Goal: Task Accomplishment & Management: Use online tool/utility

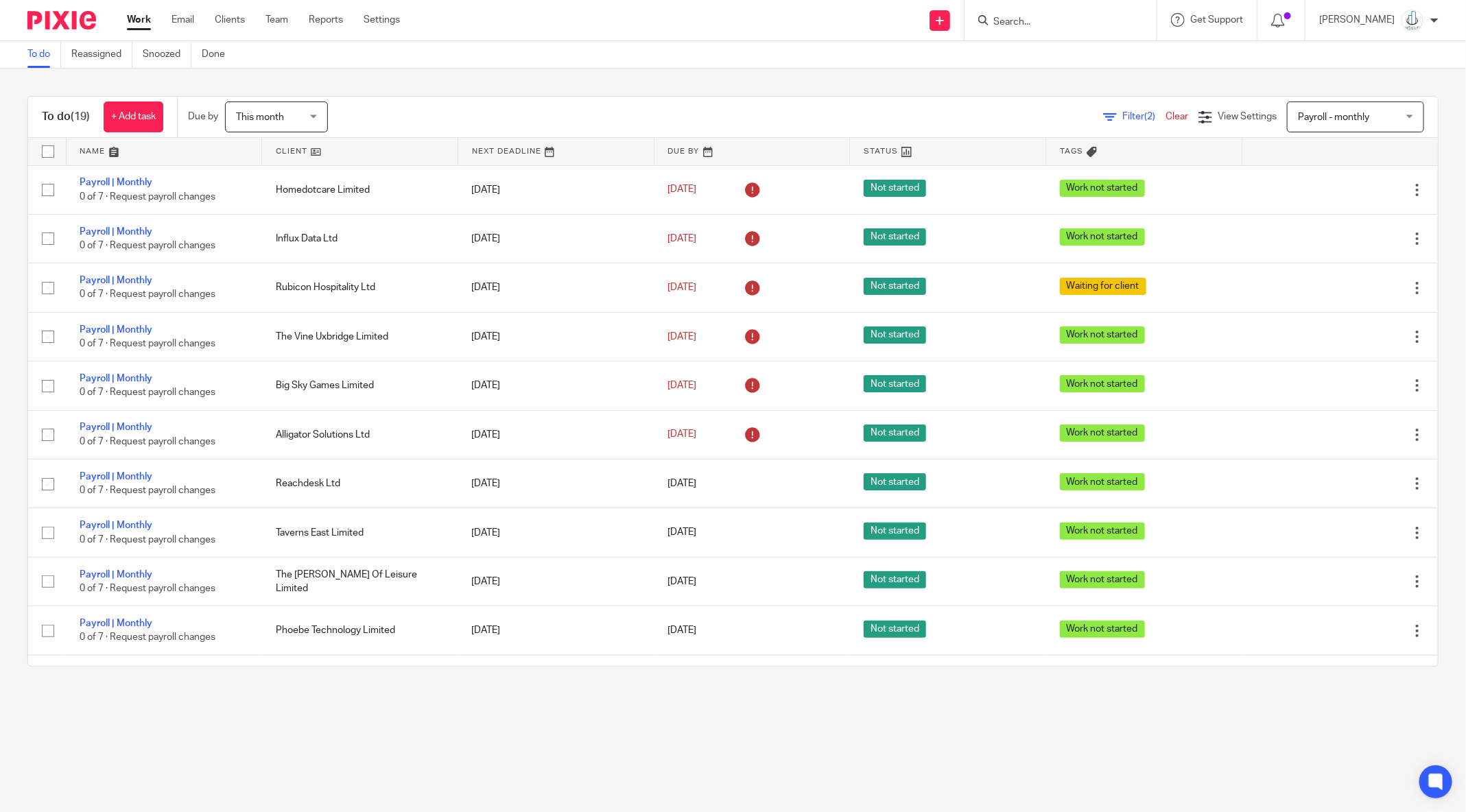
scroll to position [388, 0]
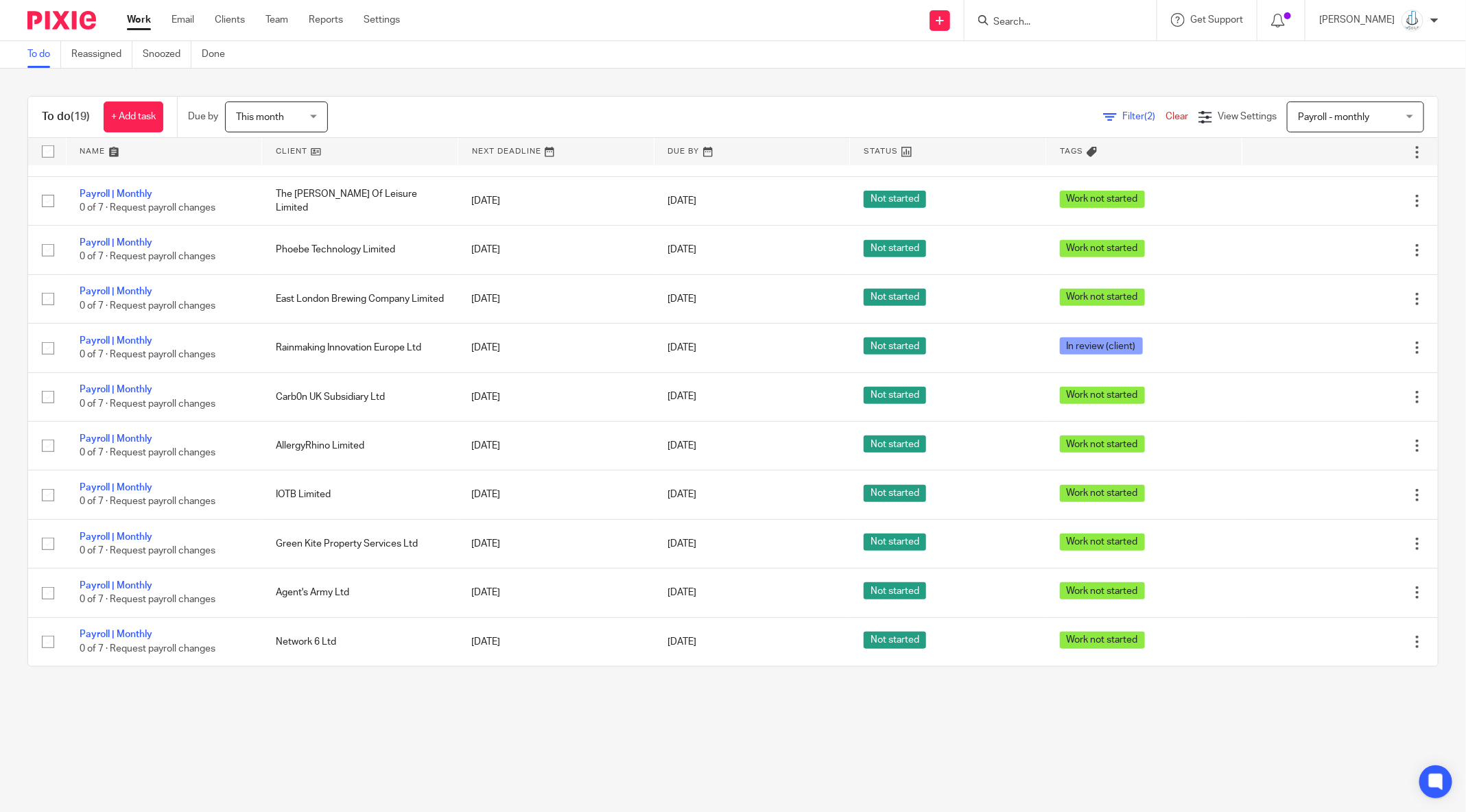
click at [1037, 25] on input "Search" at bounding box center [1054, 22] width 124 height 13
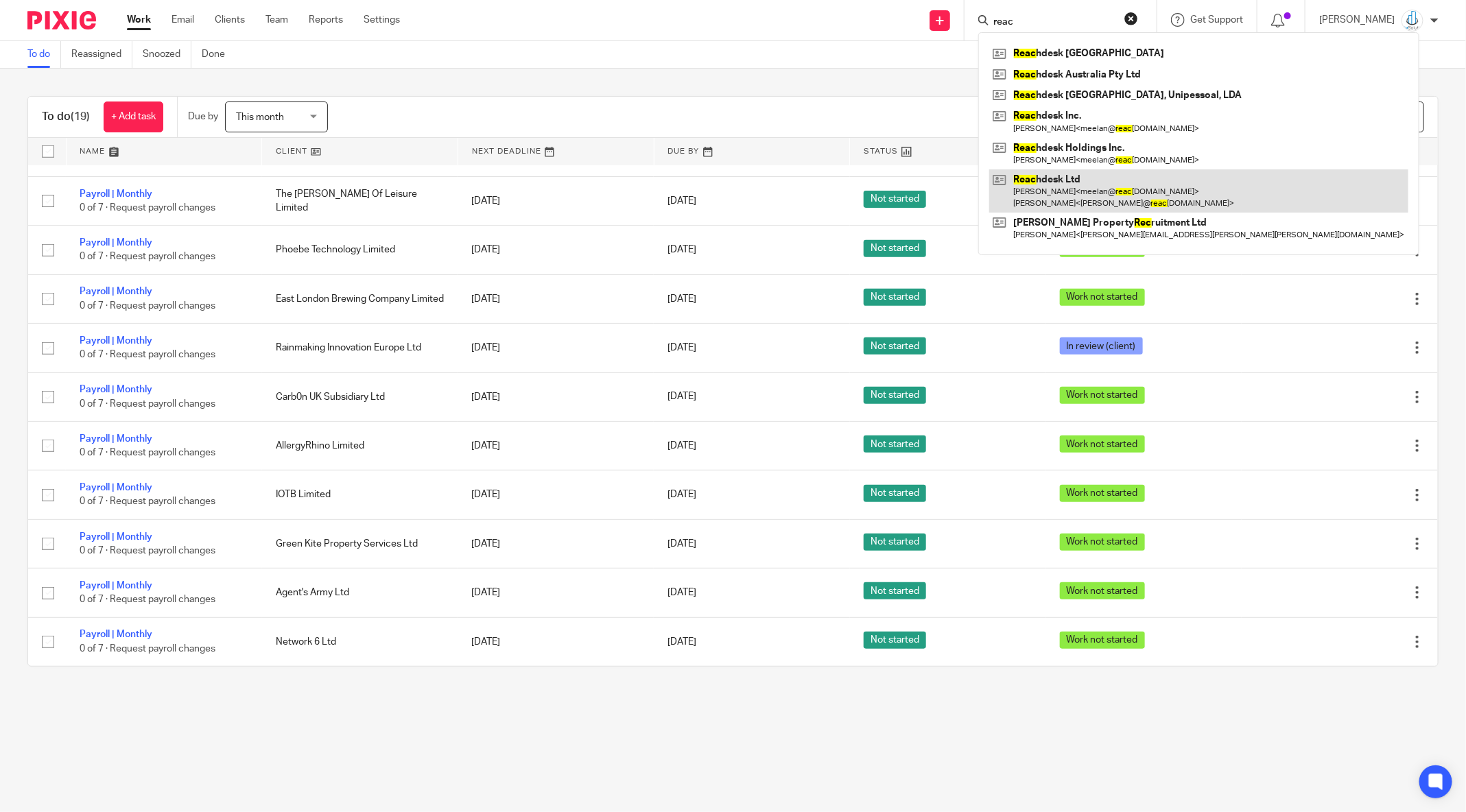
type input "reac"
click at [1079, 186] on link at bounding box center [1198, 190] width 419 height 42
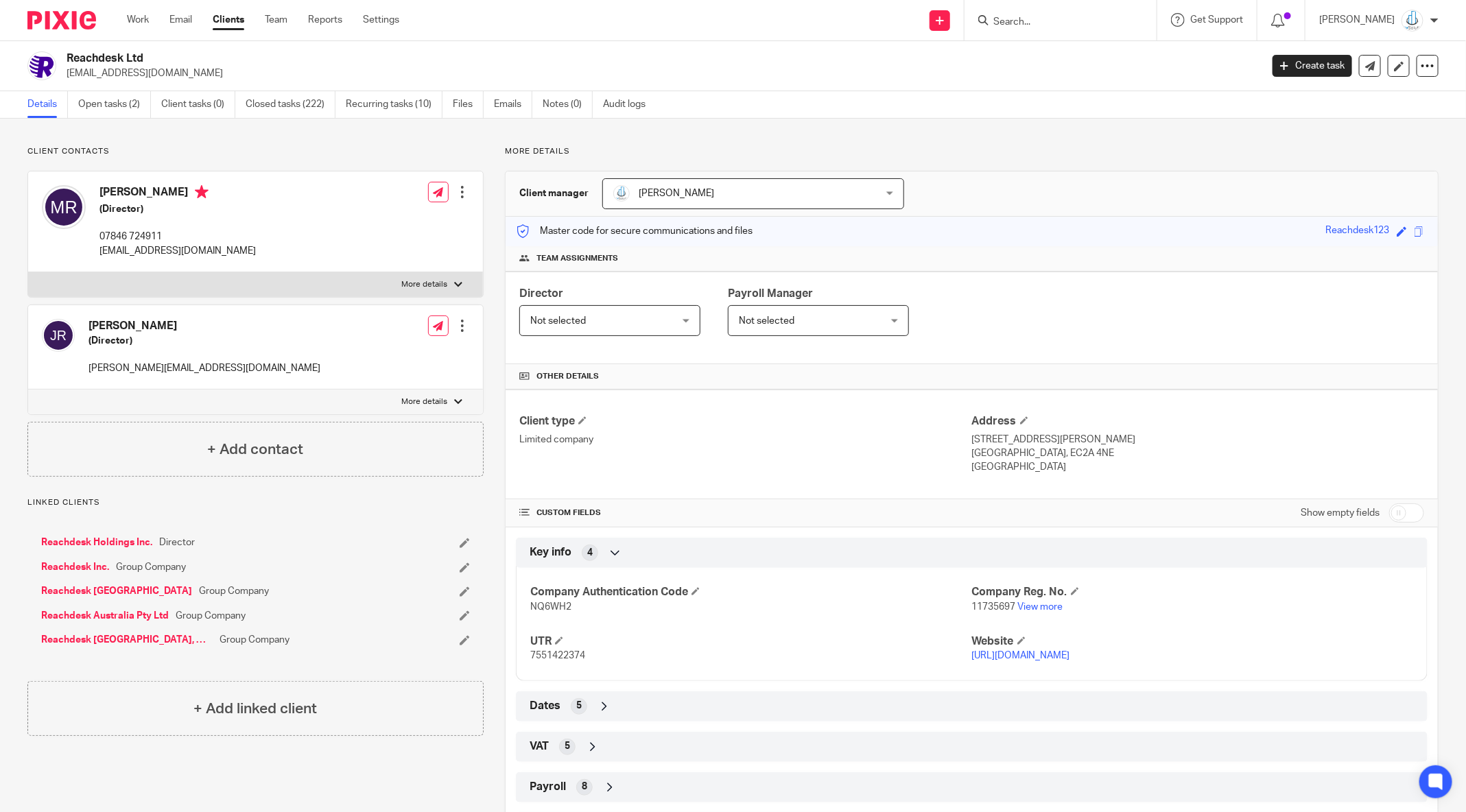
scroll to position [65, 0]
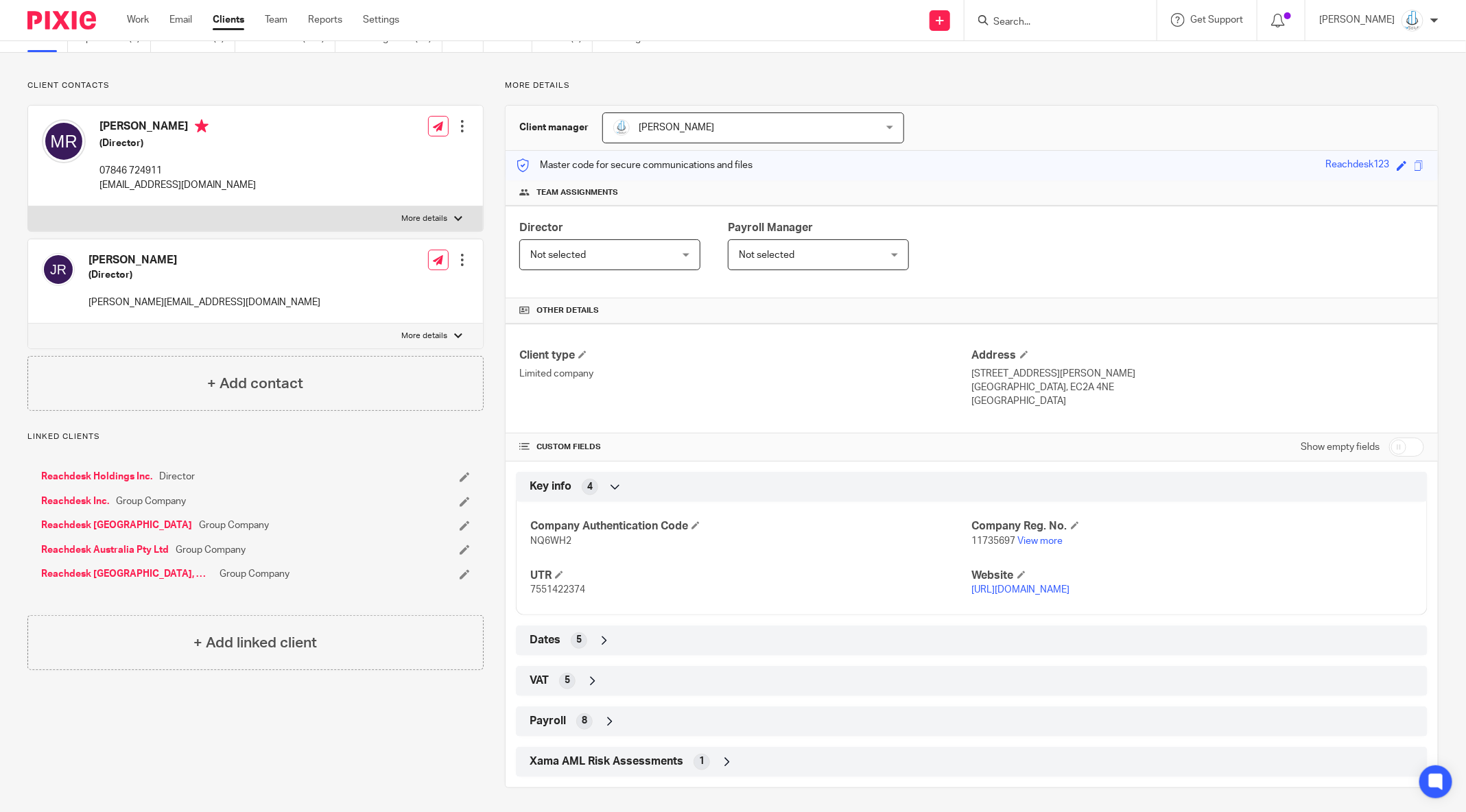
click at [603, 720] on icon at bounding box center [609, 721] width 13 height 13
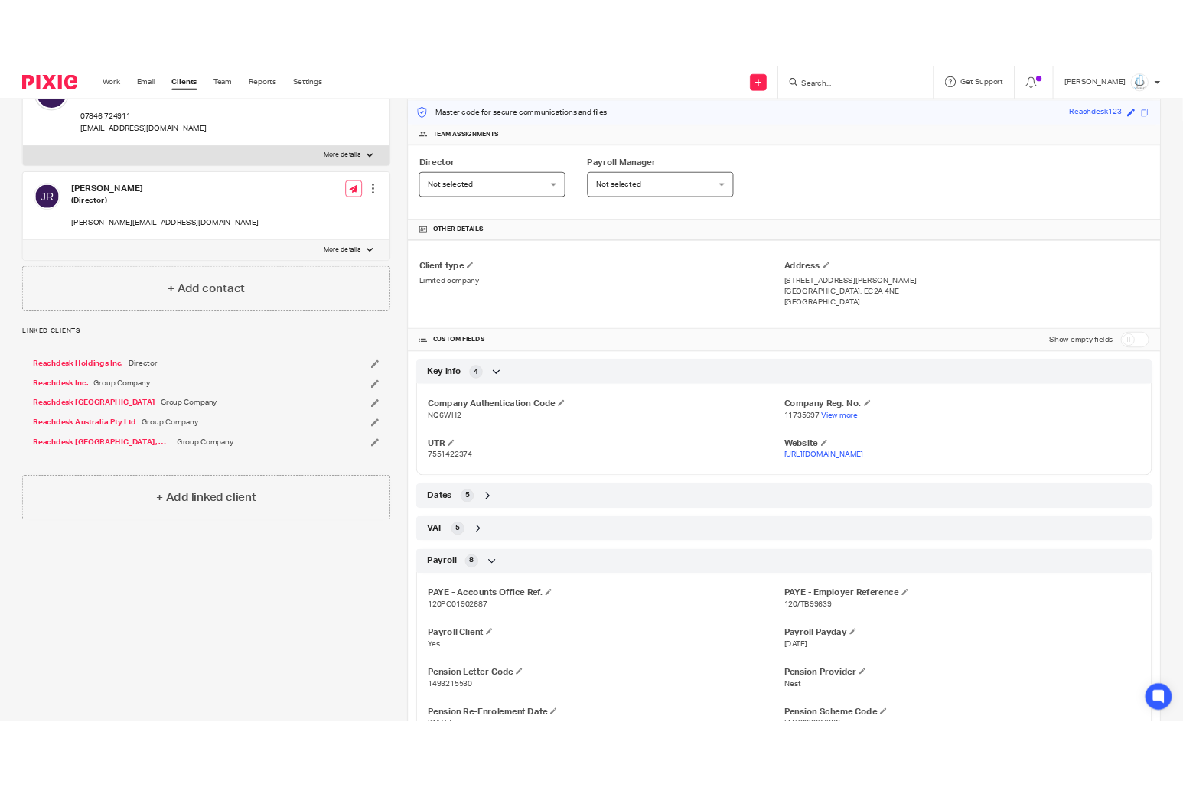
scroll to position [309, 0]
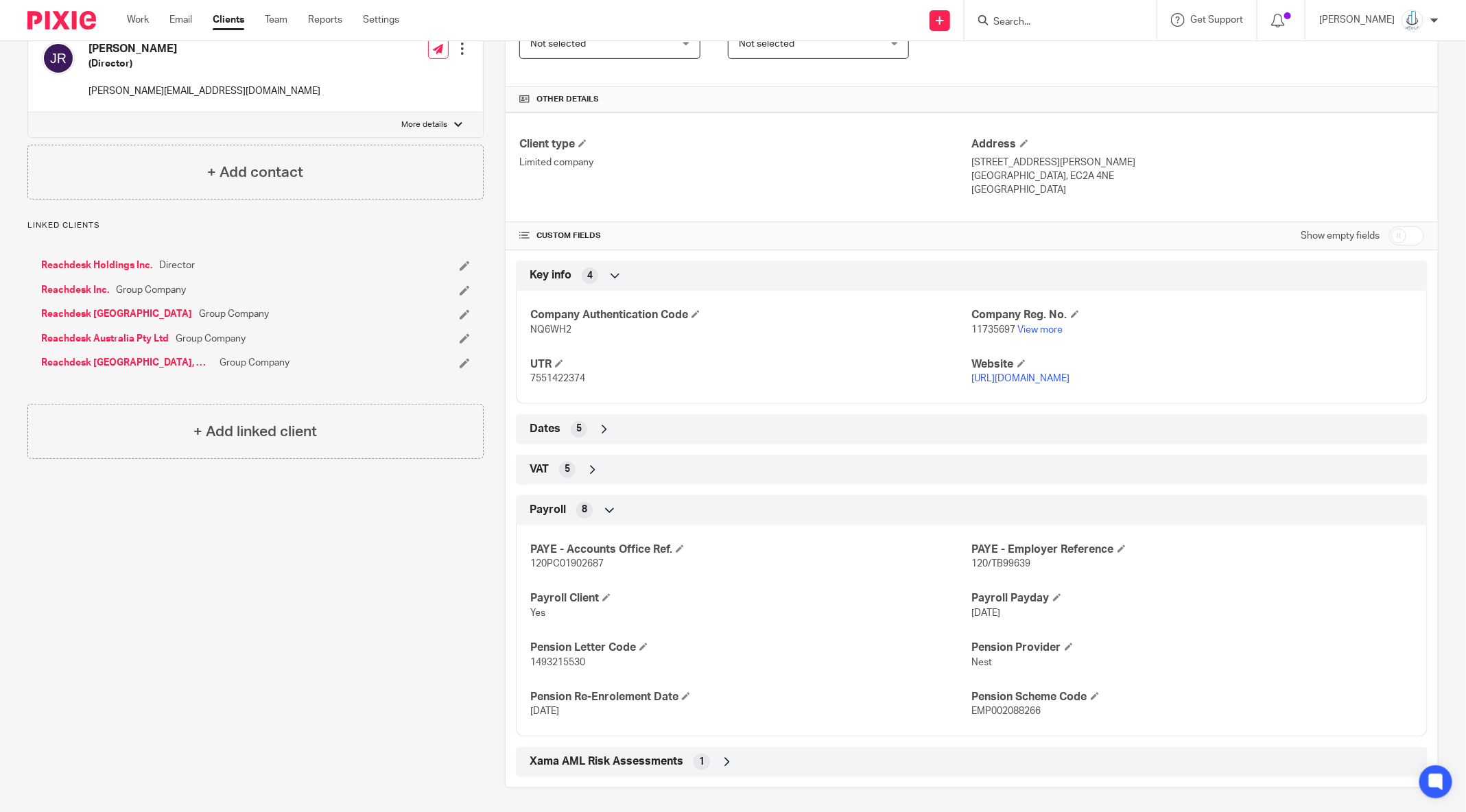
click at [561, 658] on span "1493215530" at bounding box center [557, 662] width 55 height 10
copy span "1493215530"
click at [996, 560] on span "120/TB99639" at bounding box center [1002, 563] width 59 height 10
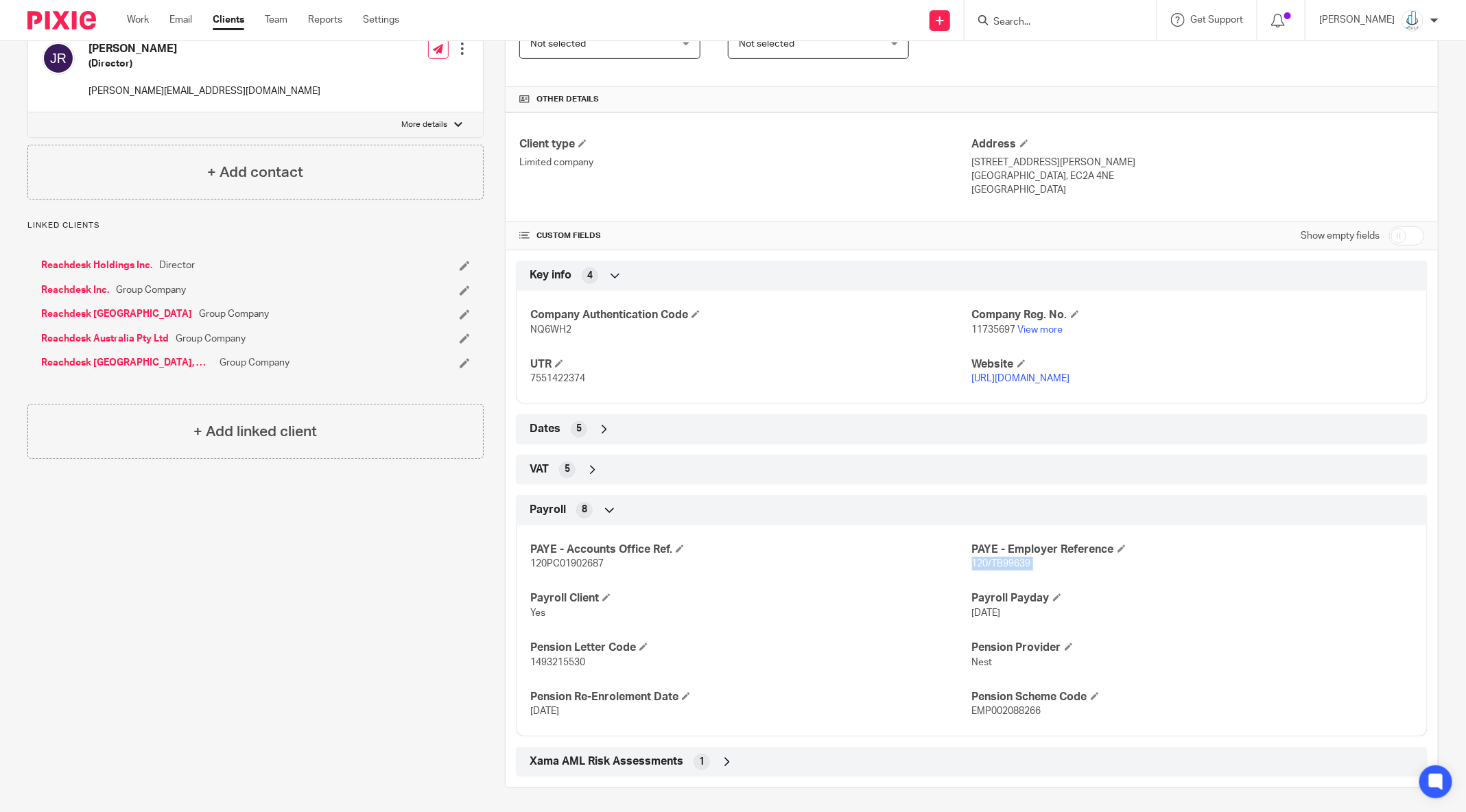
click at [996, 560] on span "120/TB99639" at bounding box center [1002, 563] width 59 height 10
copy p "120/TB99639"
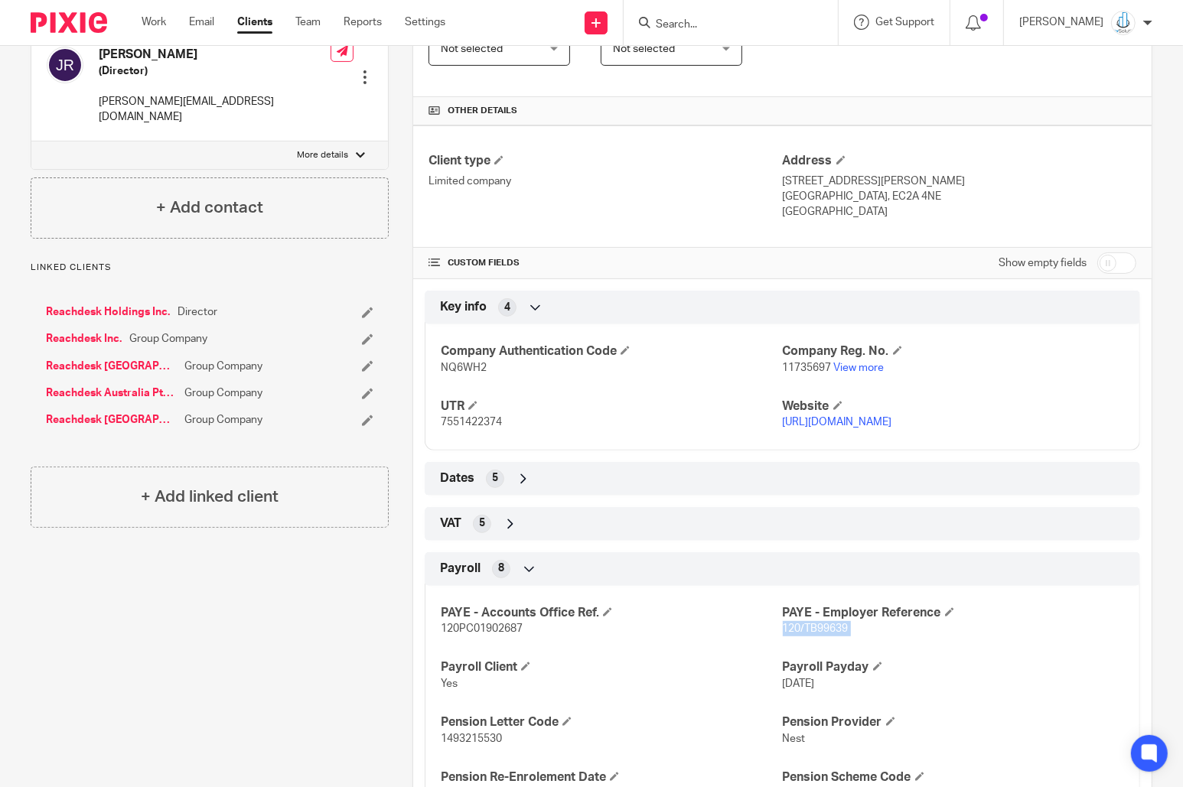
scroll to position [0, 0]
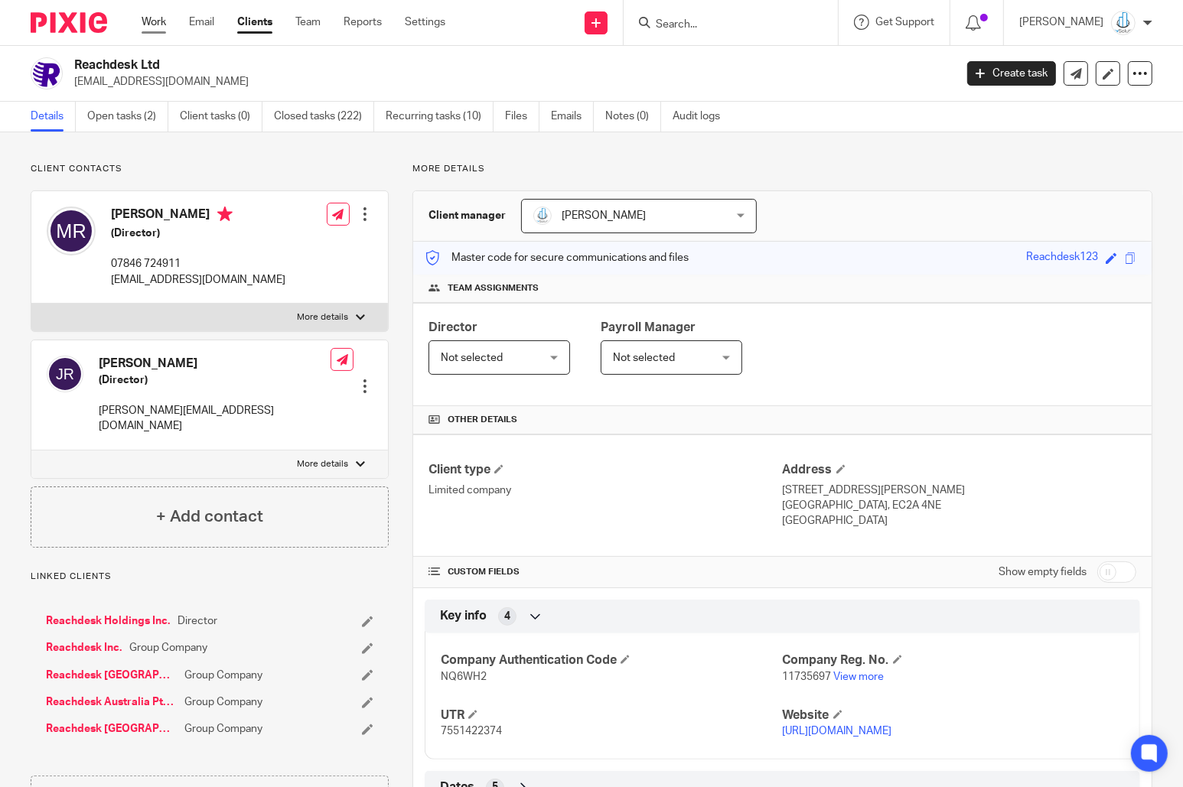
click at [158, 20] on link "Work" at bounding box center [154, 22] width 24 height 15
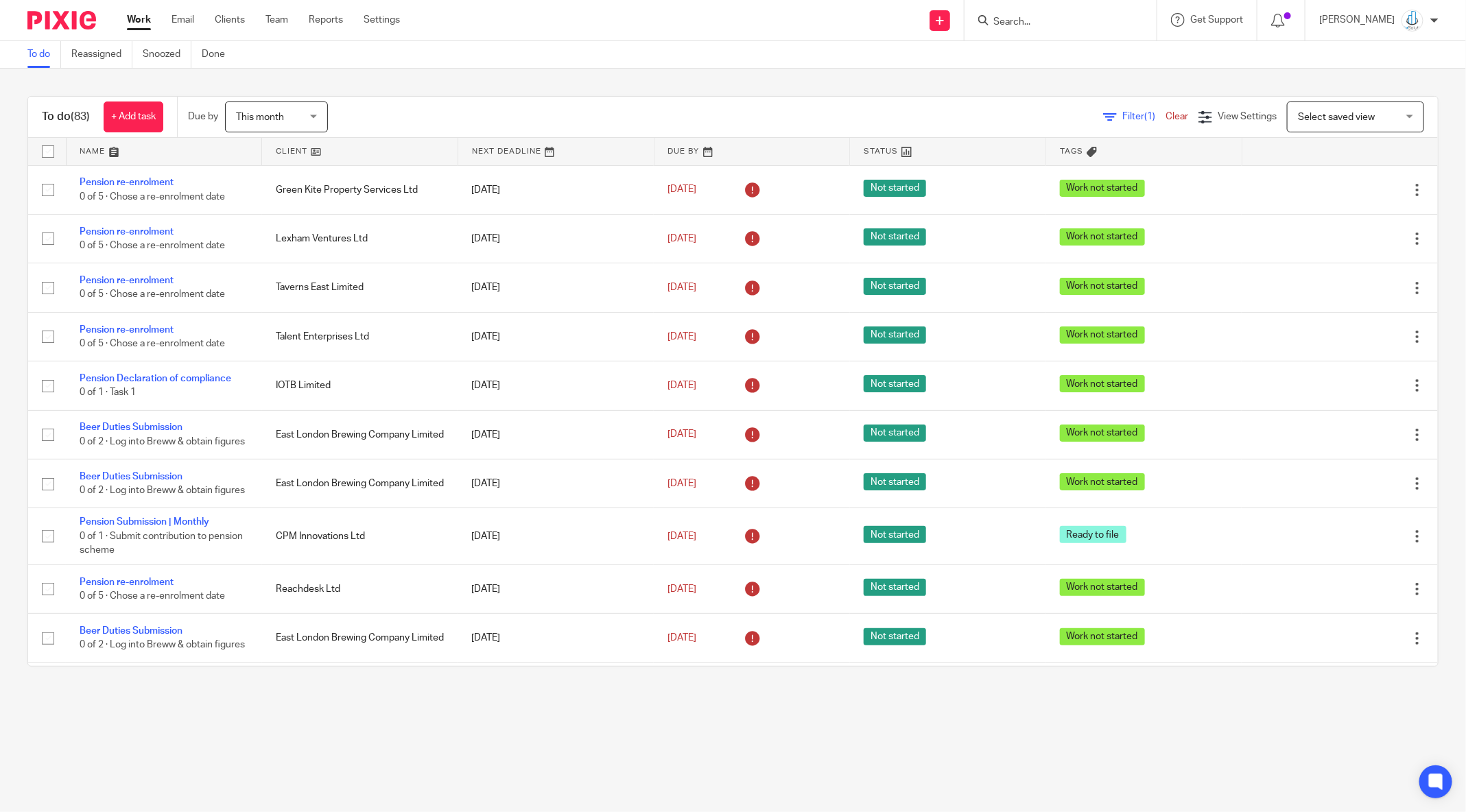
click at [1123, 119] on span "Filter (1)" at bounding box center [1144, 117] width 43 height 10
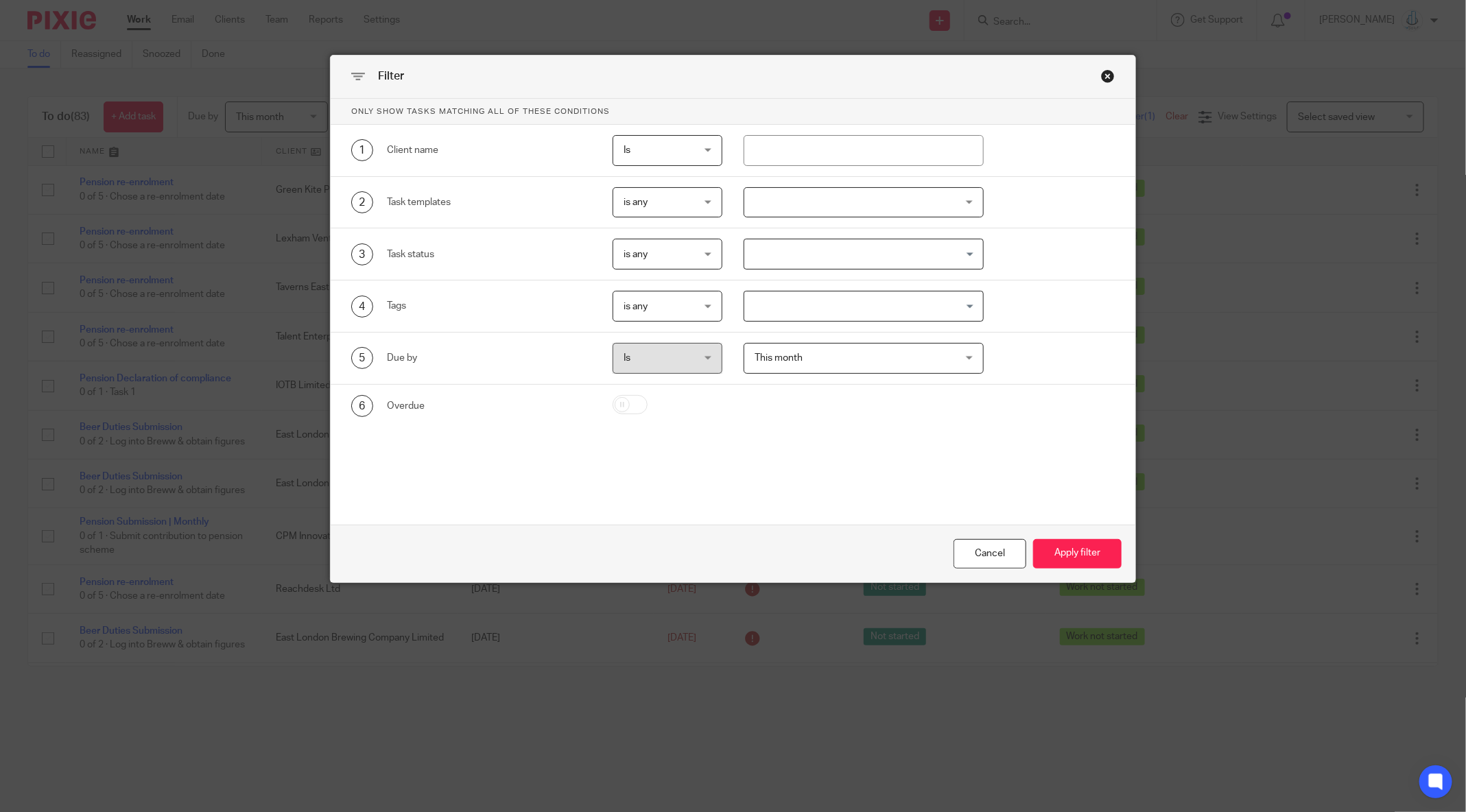
click at [1105, 74] on div "Close this dialog window" at bounding box center [1107, 75] width 13 height 13
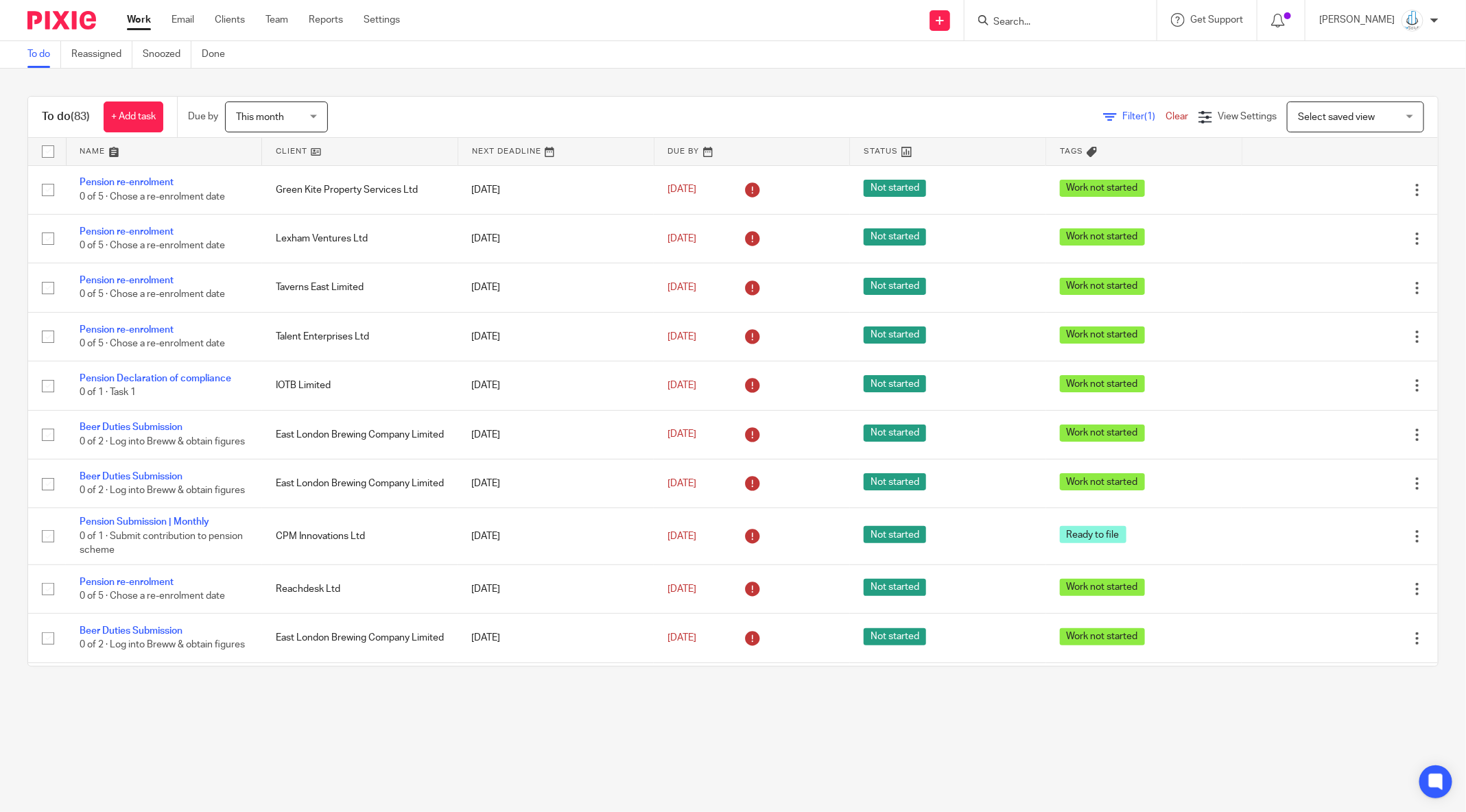
click at [1303, 108] on span "Select saved view" at bounding box center [1348, 117] width 100 height 29
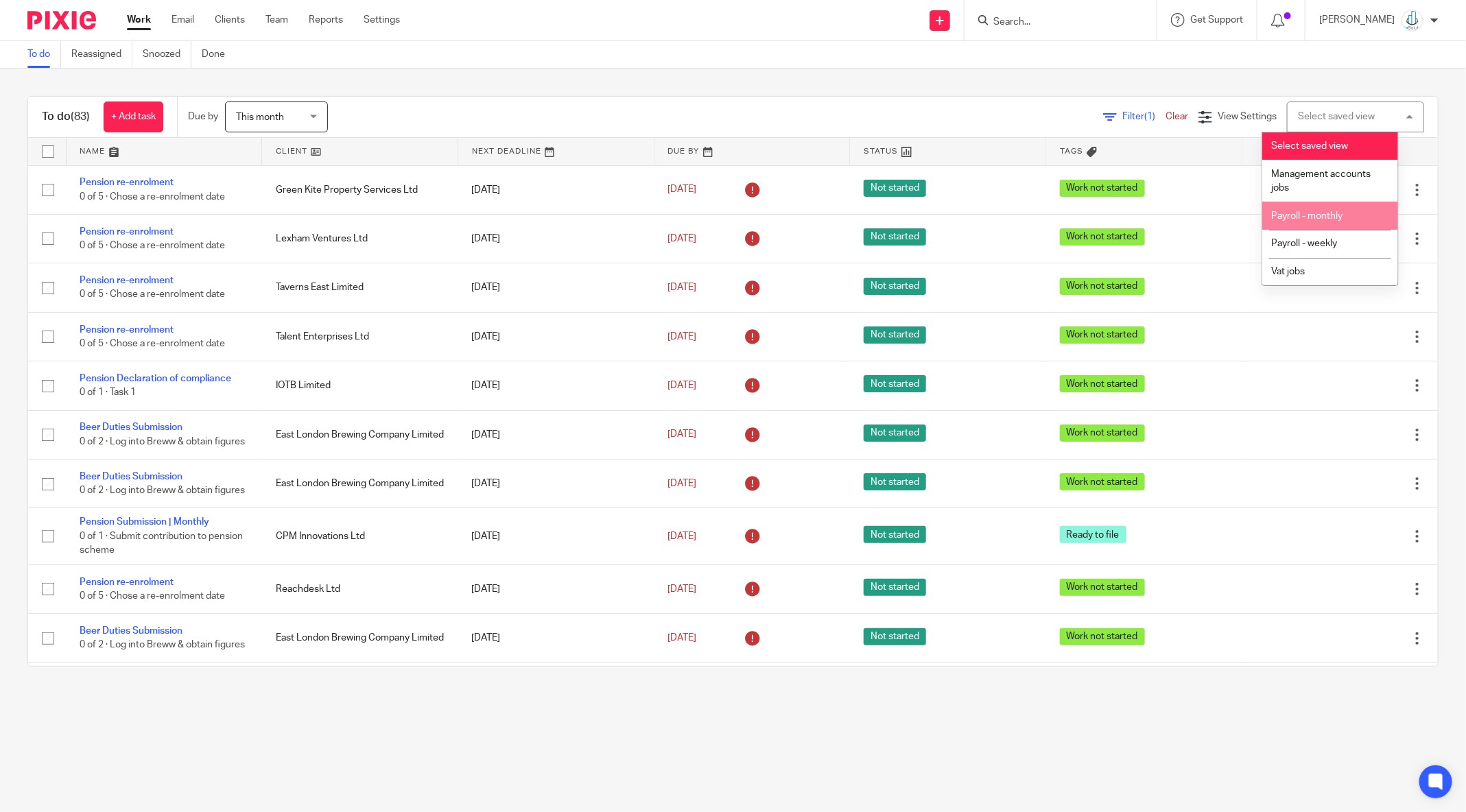
click at [1306, 210] on li "Payroll - monthly" at bounding box center [1330, 215] width 135 height 28
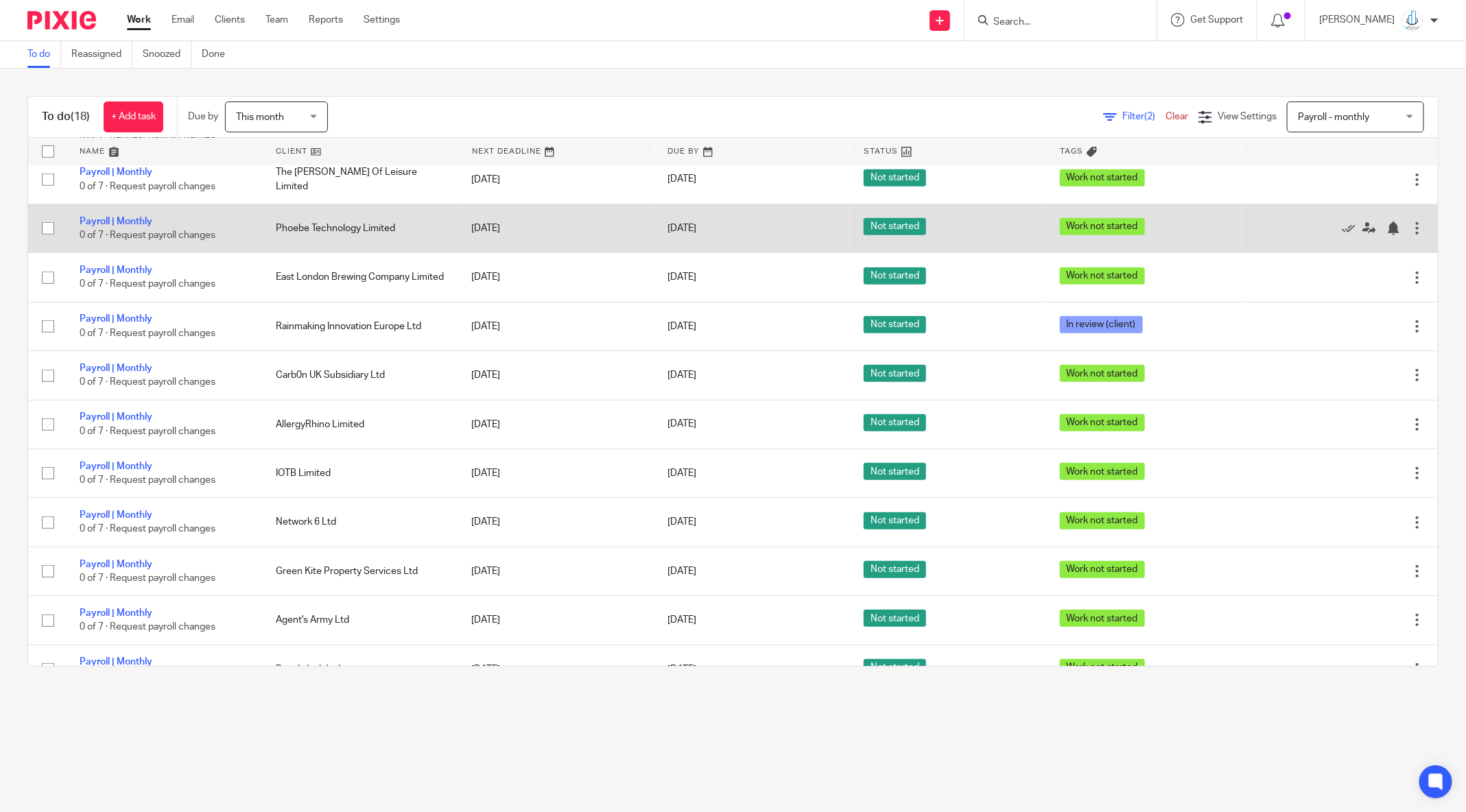
scroll to position [388, 0]
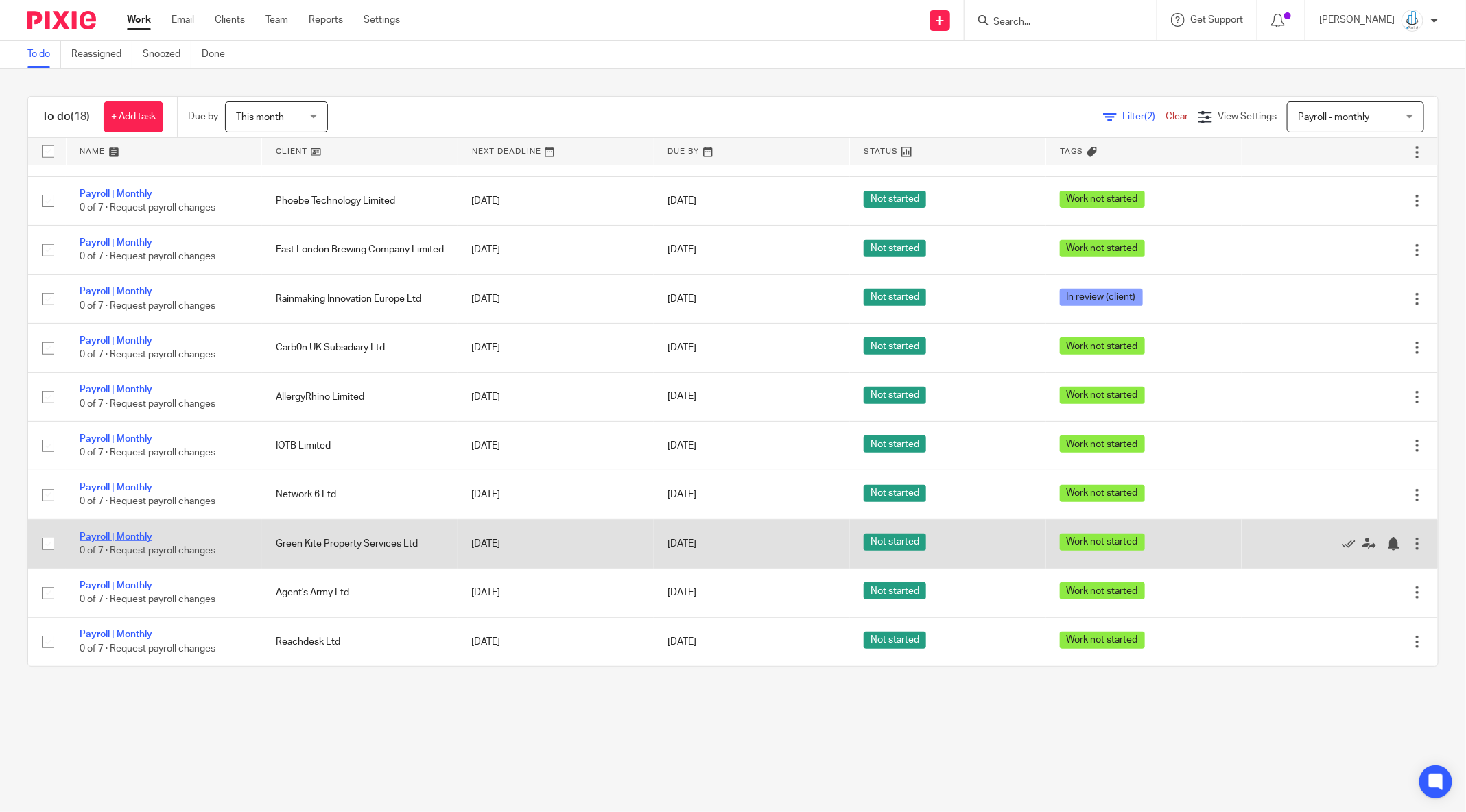
click at [99, 532] on link "Payroll | Monthly" at bounding box center [116, 537] width 73 height 10
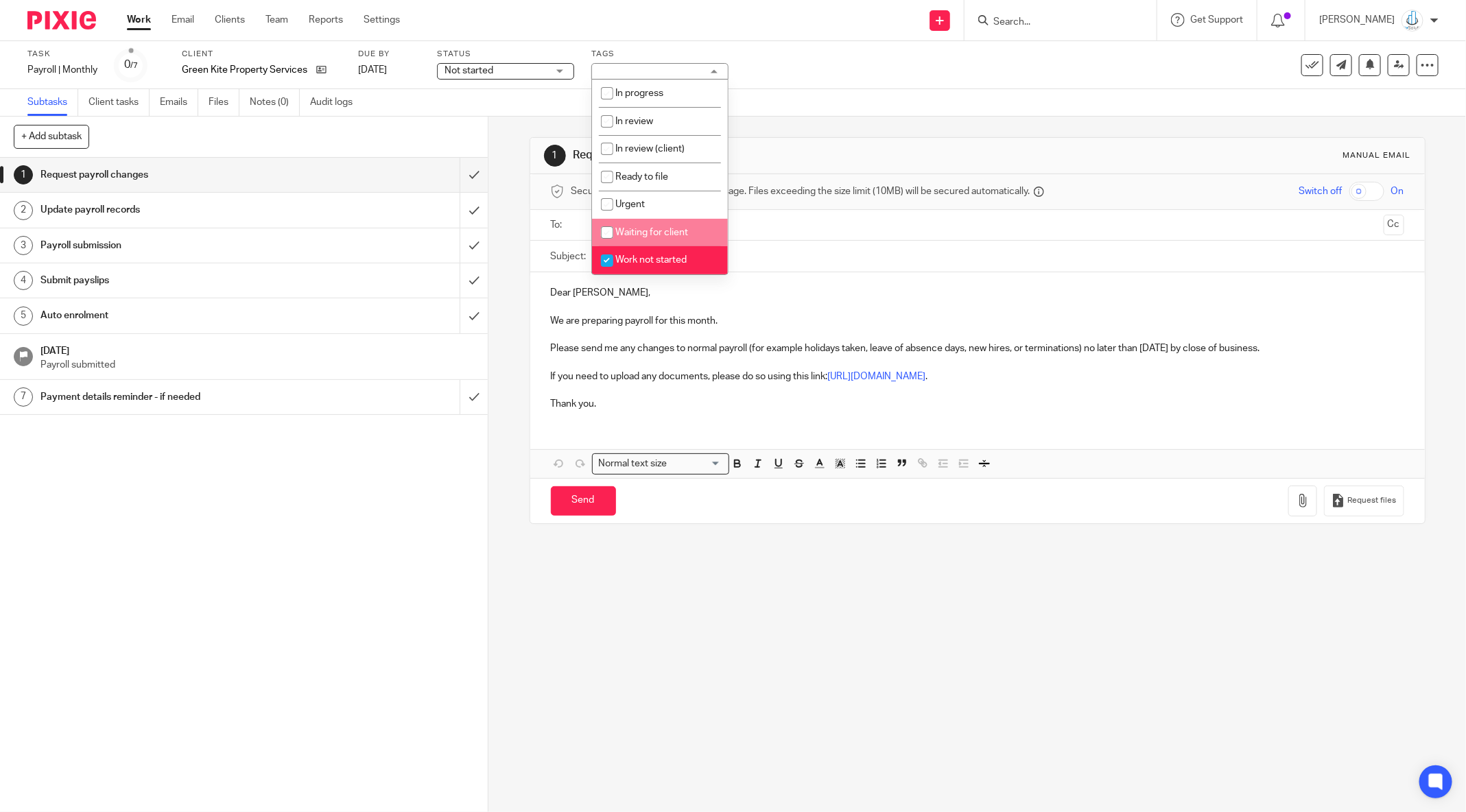
click at [661, 244] on li "Waiting for client" at bounding box center [659, 232] width 135 height 28
checkbox input "true"
click at [657, 263] on span "Work not started" at bounding box center [651, 260] width 72 height 10
checkbox input "false"
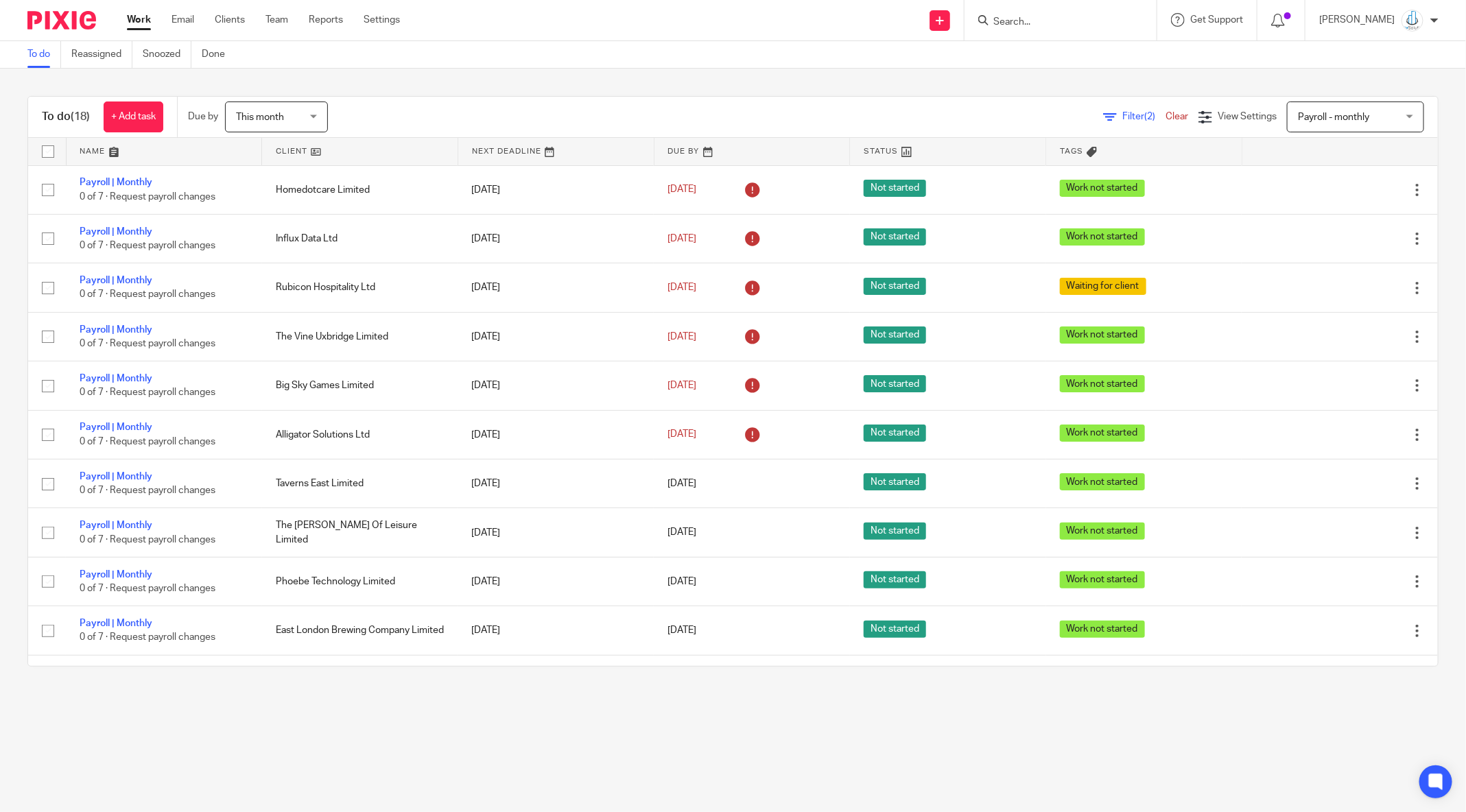
scroll to position [388, 0]
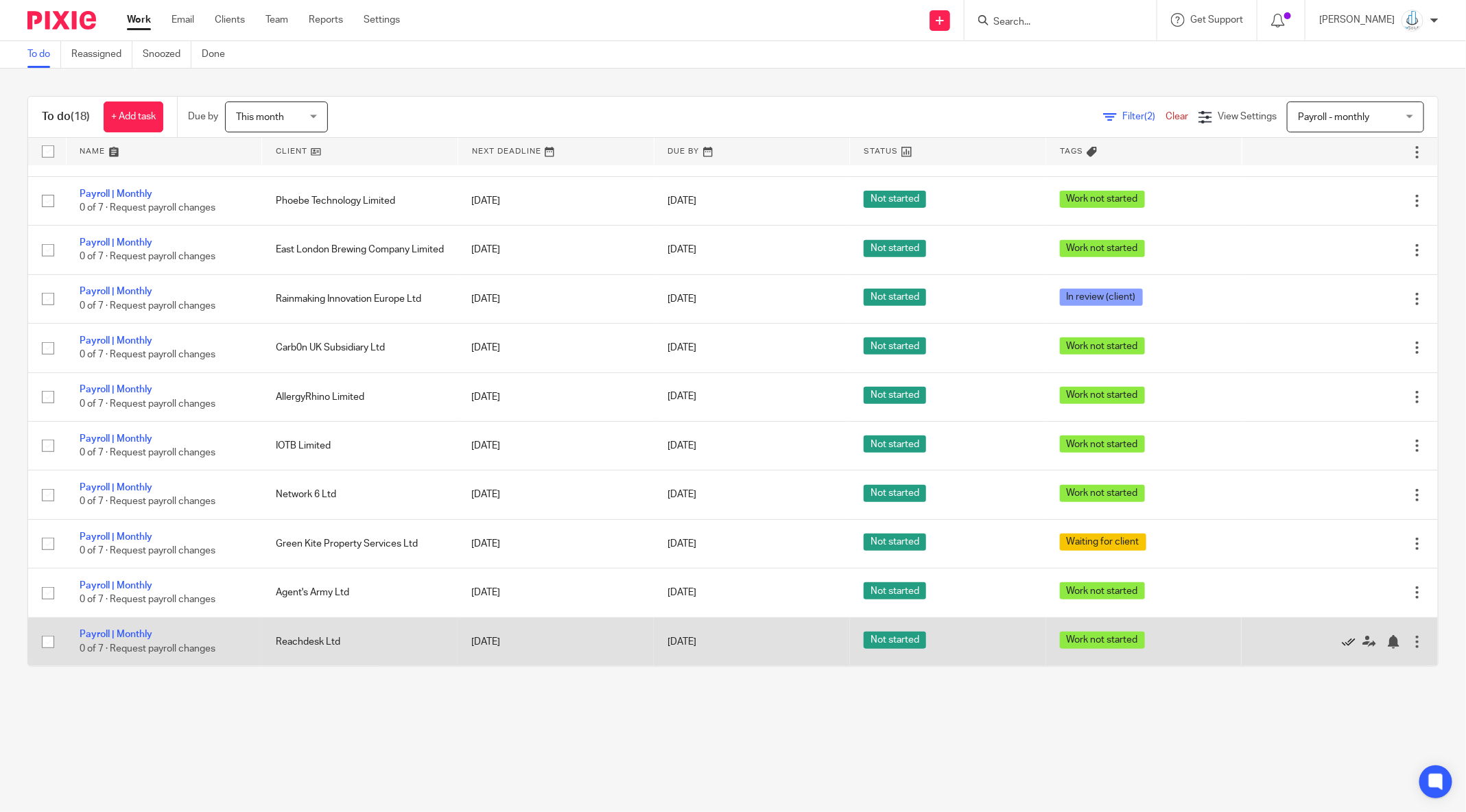
click at [1341, 637] on icon at bounding box center [1348, 641] width 13 height 13
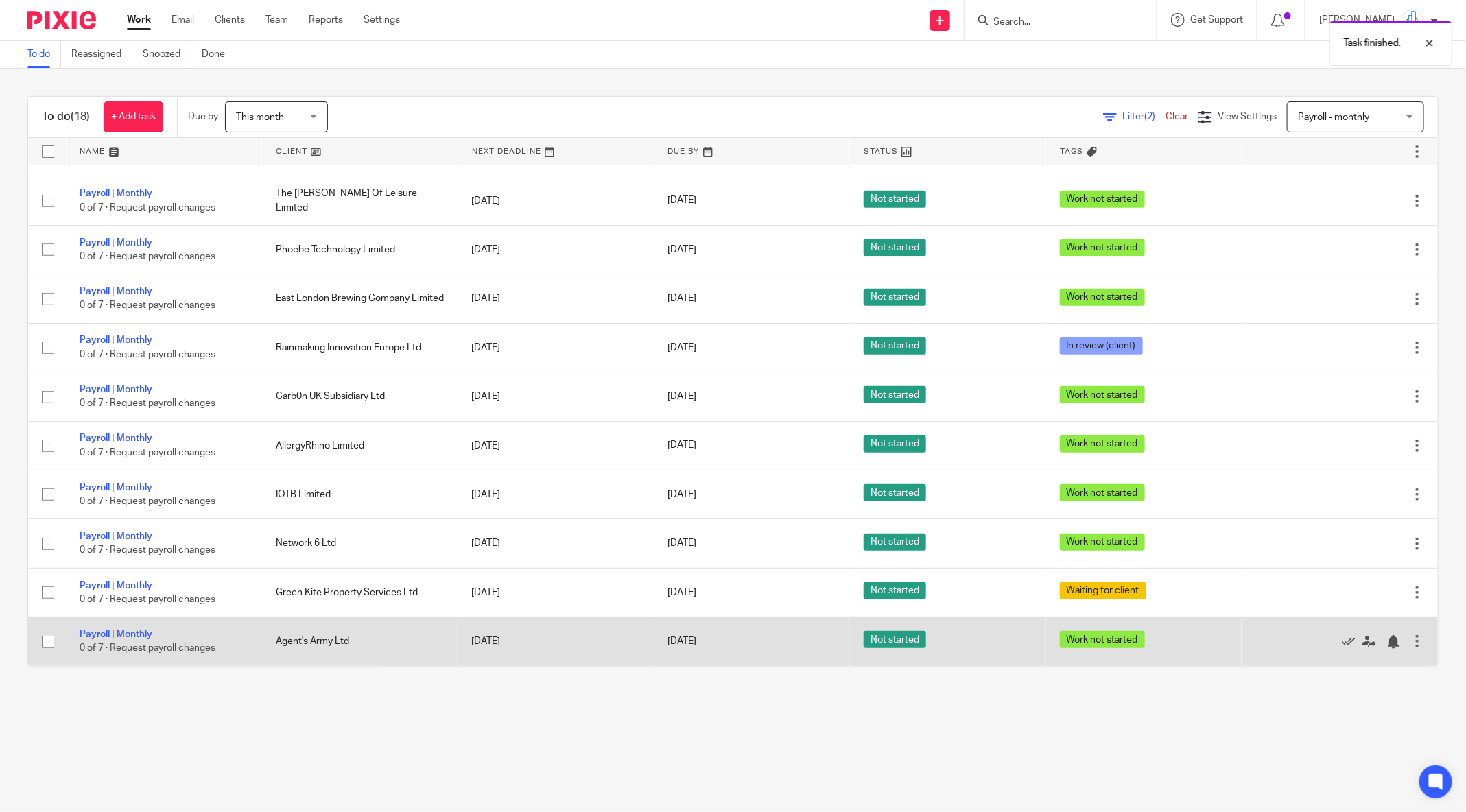
scroll to position [340, 0]
click at [100, 635] on link "Payroll | Monthly" at bounding box center [116, 634] width 73 height 10
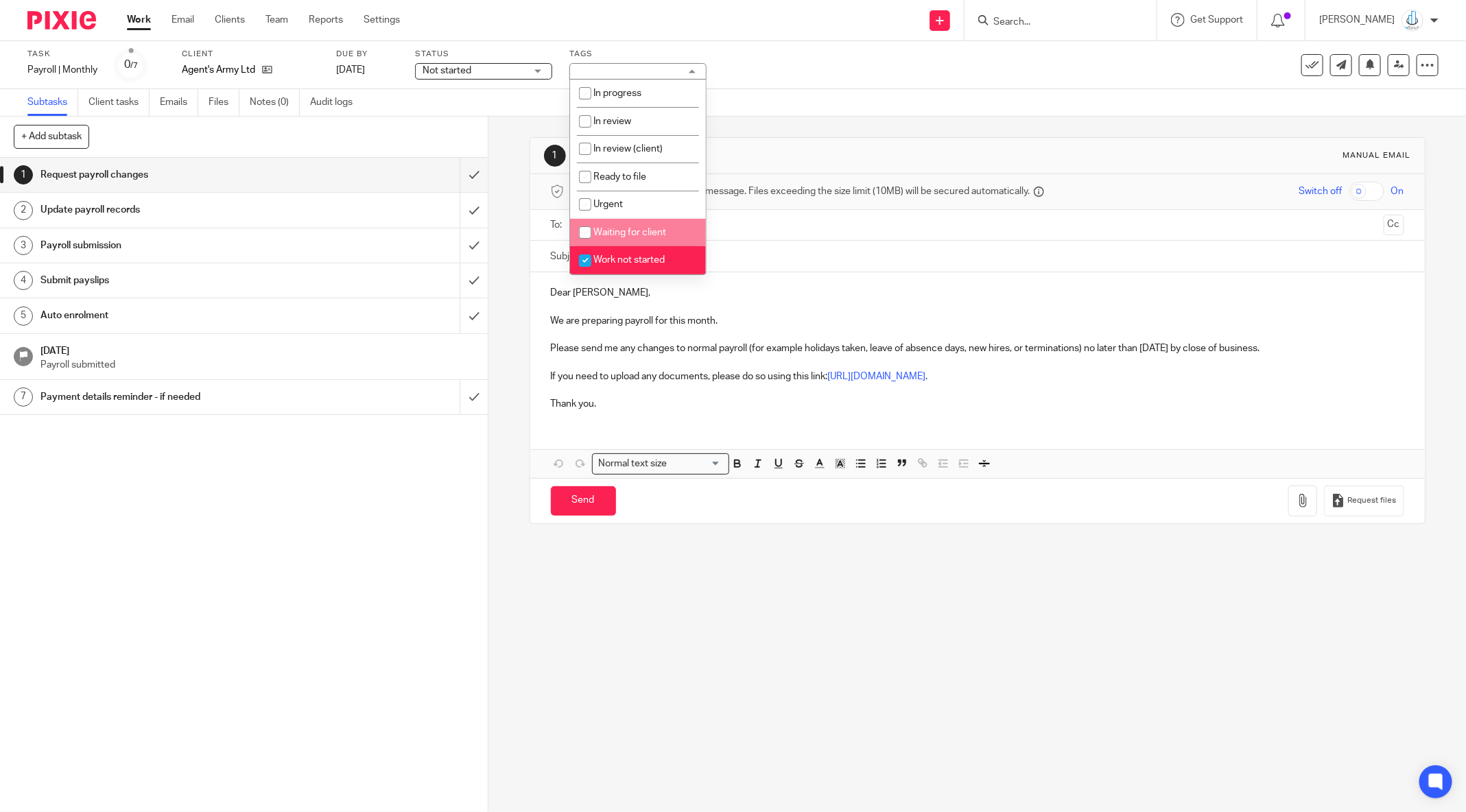
click at [630, 236] on span "Waiting for client" at bounding box center [629, 232] width 73 height 10
checkbox input "true"
click at [629, 263] on span "Work not started" at bounding box center [629, 260] width 72 height 10
checkbox input "false"
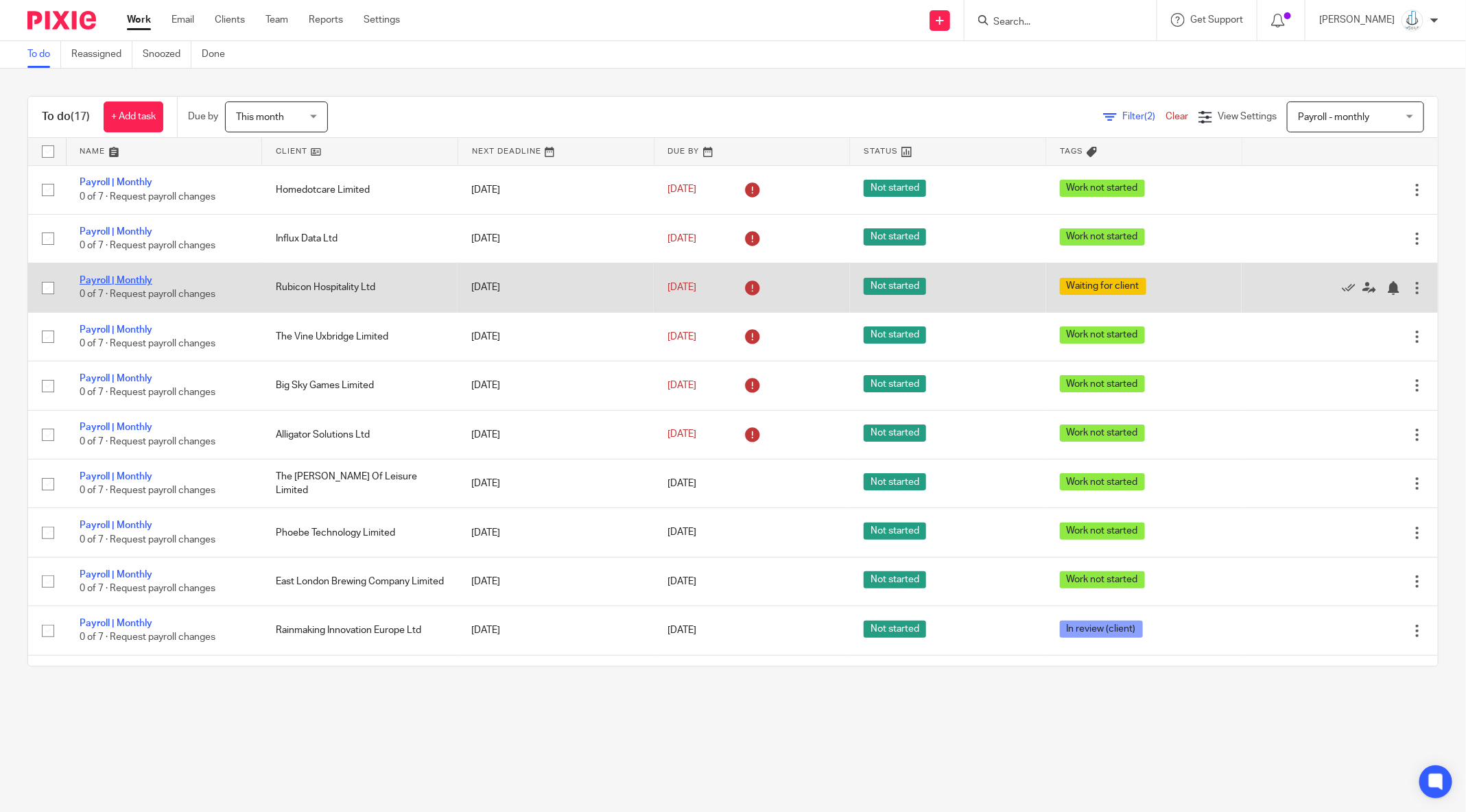
click at [127, 281] on link "Payroll | Monthly" at bounding box center [116, 281] width 73 height 10
